Goal: Find specific page/section: Find specific page/section

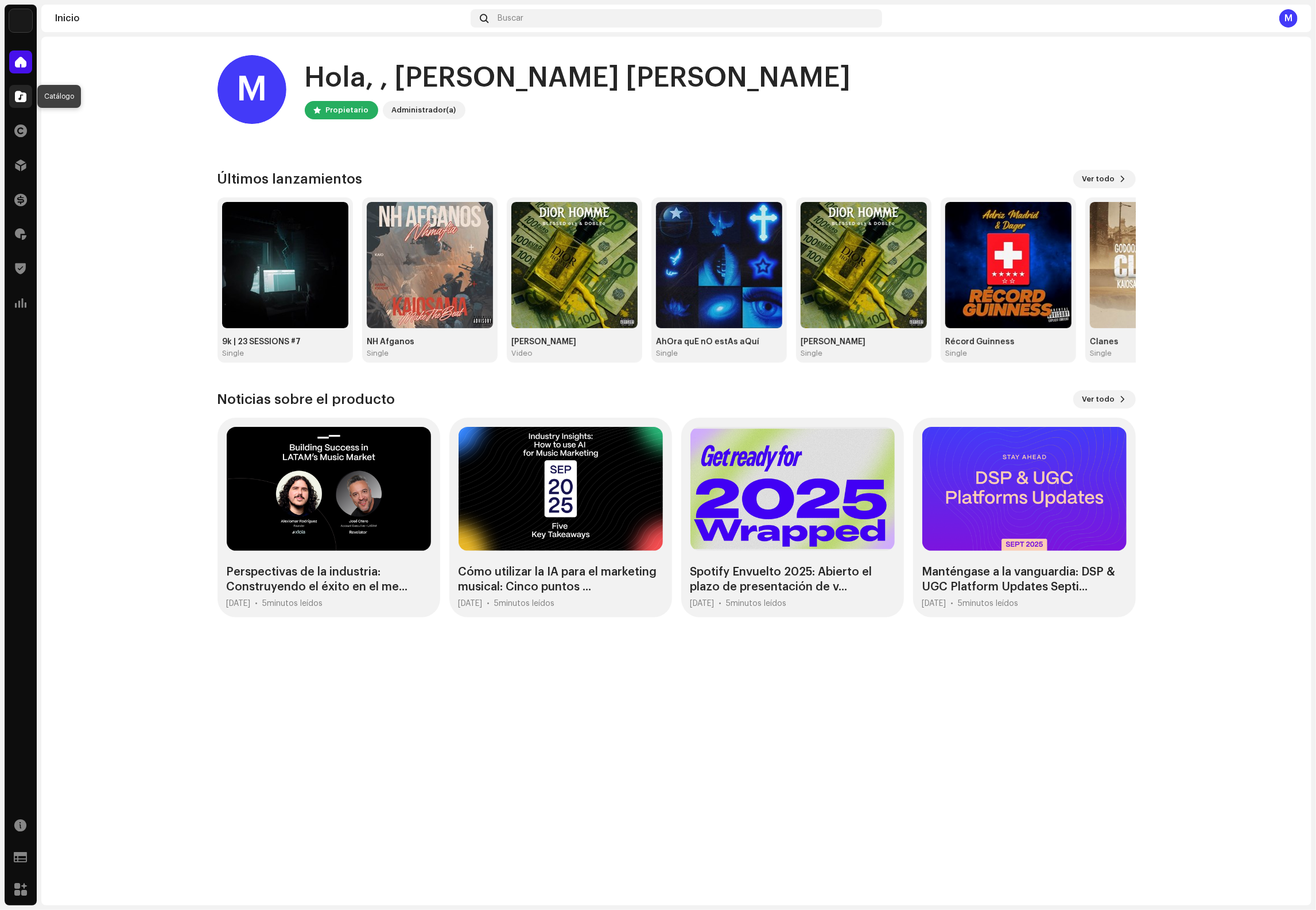
click at [25, 86] on div at bounding box center [20, 96] width 23 height 23
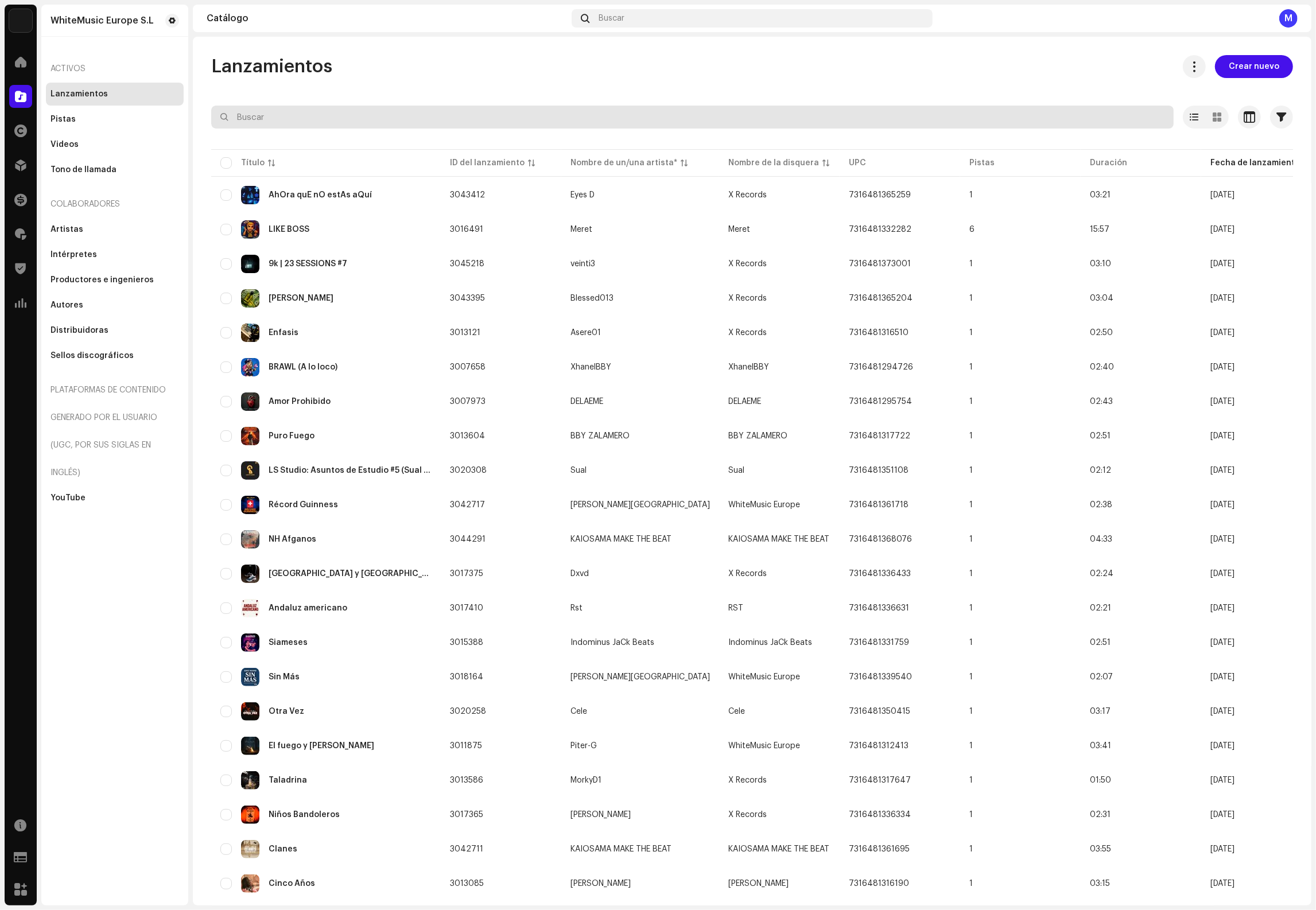
click at [263, 117] on input "text" at bounding box center [692, 117] width 962 height 23
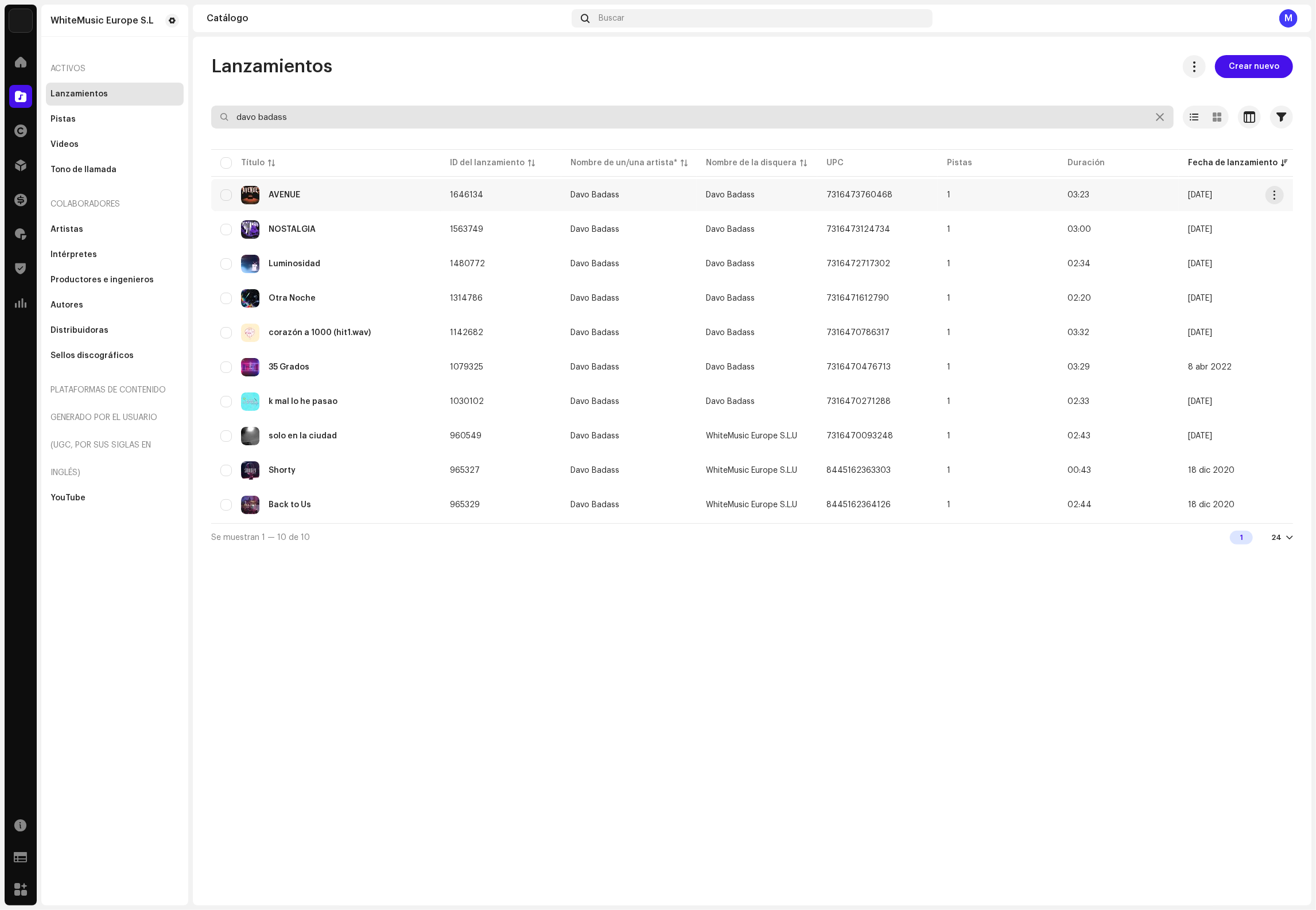
type input "davo badass"
click at [303, 193] on div "AVENUE" at bounding box center [326, 195] width 211 height 18
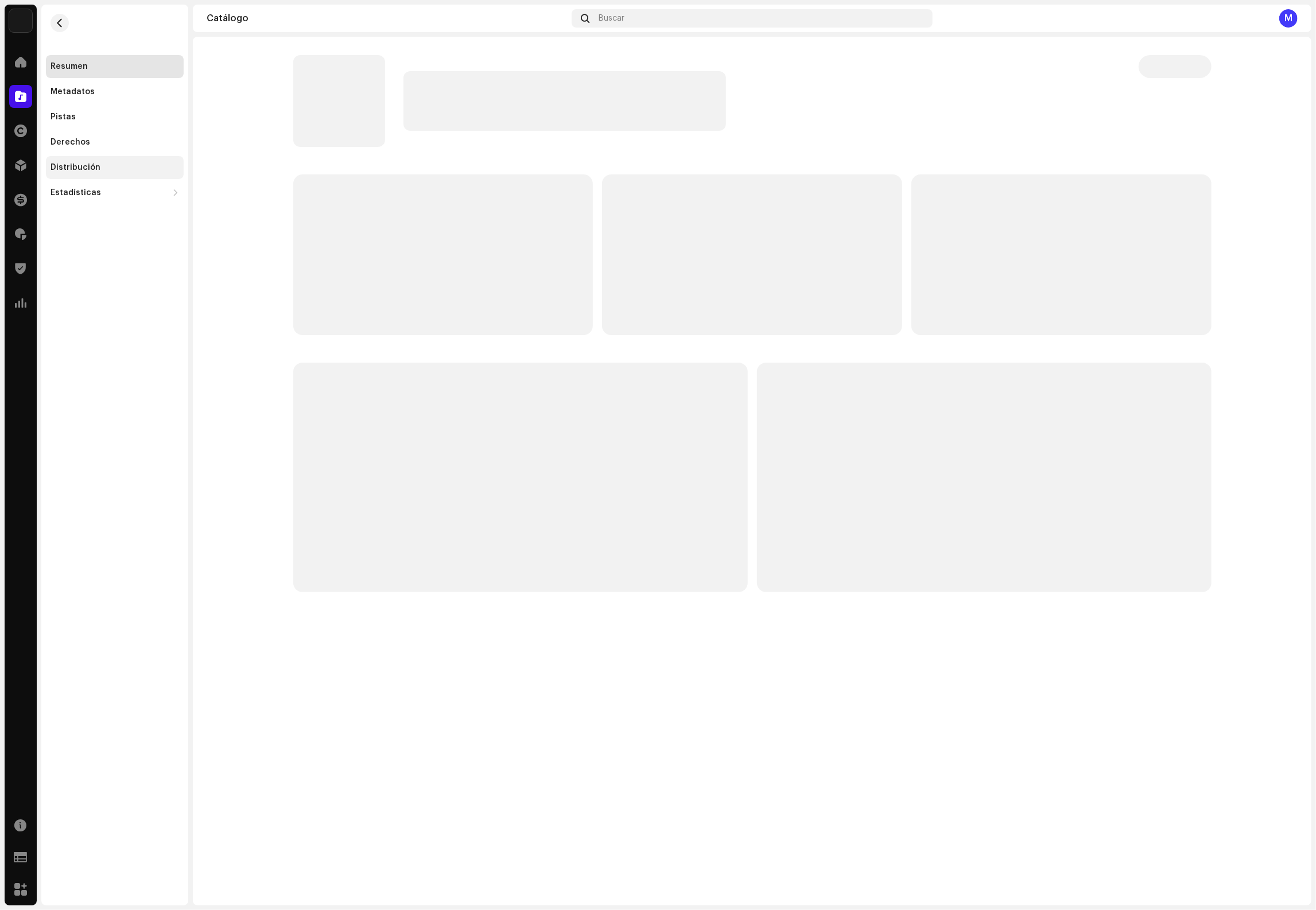
click at [90, 165] on div "Distribución" at bounding box center [76, 167] width 50 height 9
